Goal: Navigation & Orientation: Understand site structure

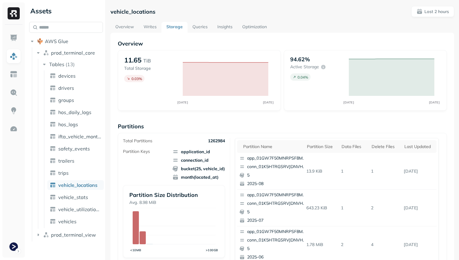
scroll to position [204, 0]
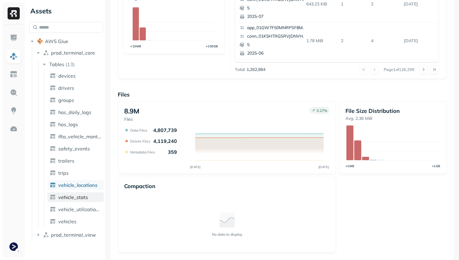
click at [93, 194] on link "vehicle_stats" at bounding box center [75, 198] width 57 height 10
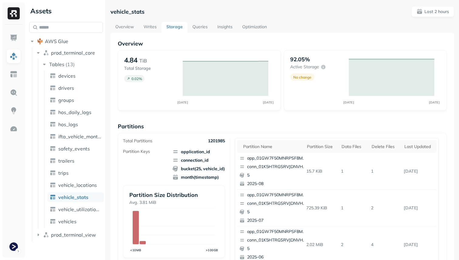
scroll to position [204, 0]
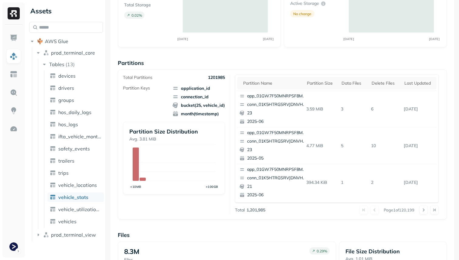
scroll to position [204, 0]
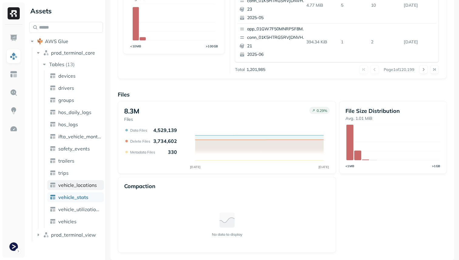
click at [83, 187] on span "vehicle_locations" at bounding box center [77, 185] width 39 height 6
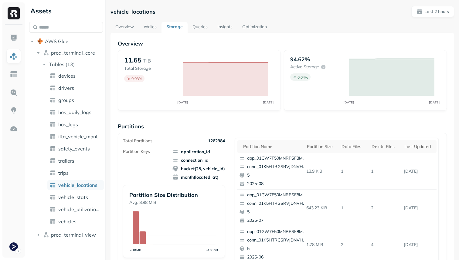
click at [204, 29] on link "Queries" at bounding box center [200, 27] width 25 height 11
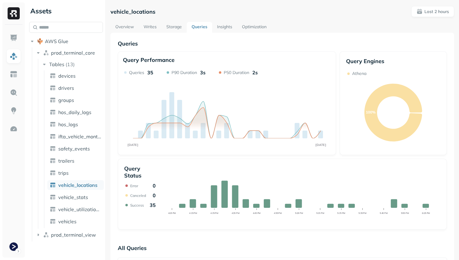
click at [224, 28] on link "Insights" at bounding box center [224, 27] width 25 height 11
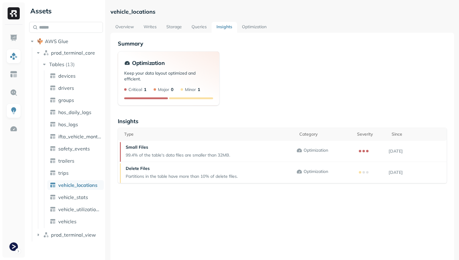
click at [253, 26] on link "Optimization" at bounding box center [254, 27] width 34 height 11
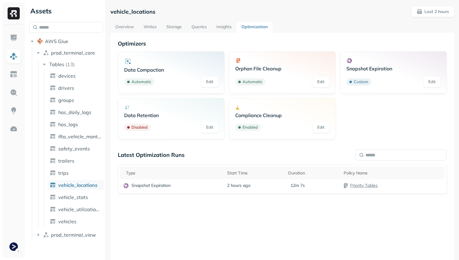
click at [131, 30] on link "Overview" at bounding box center [125, 27] width 28 height 11
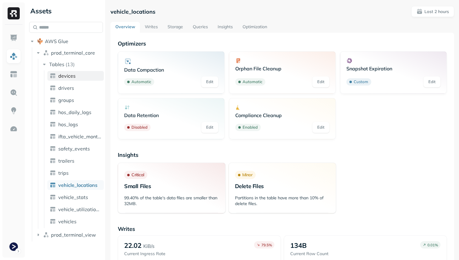
click at [84, 73] on link "devices" at bounding box center [75, 76] width 57 height 10
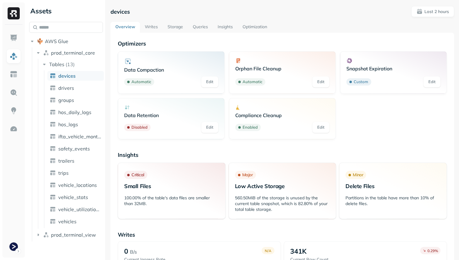
scroll to position [119, 0]
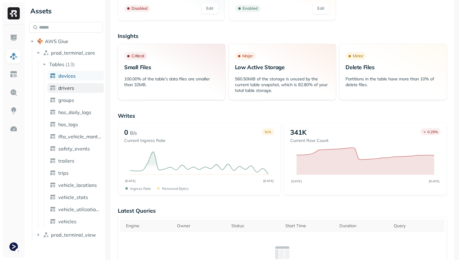
click at [76, 86] on link "drivers" at bounding box center [75, 88] width 57 height 10
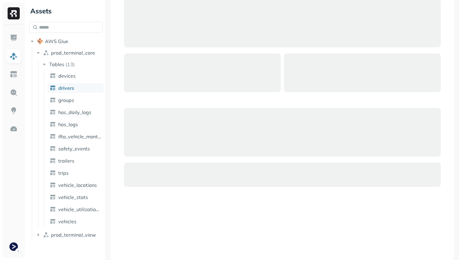
scroll to position [40, 0]
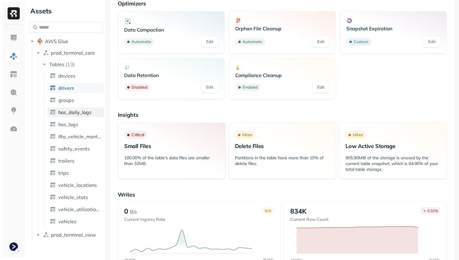
click at [76, 108] on link "hos_daily_logs" at bounding box center [75, 113] width 57 height 10
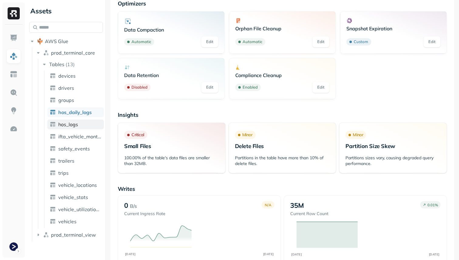
click at [74, 122] on span "hos_logs" at bounding box center [68, 125] width 20 height 6
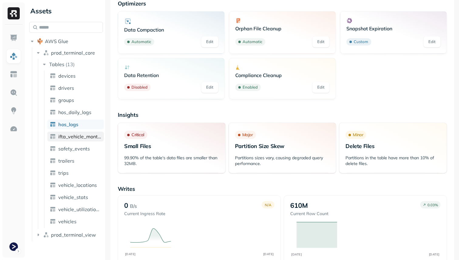
click at [75, 136] on span "ifta_vehicle_months" at bounding box center [79, 137] width 43 height 6
